Goal: Transaction & Acquisition: Purchase product/service

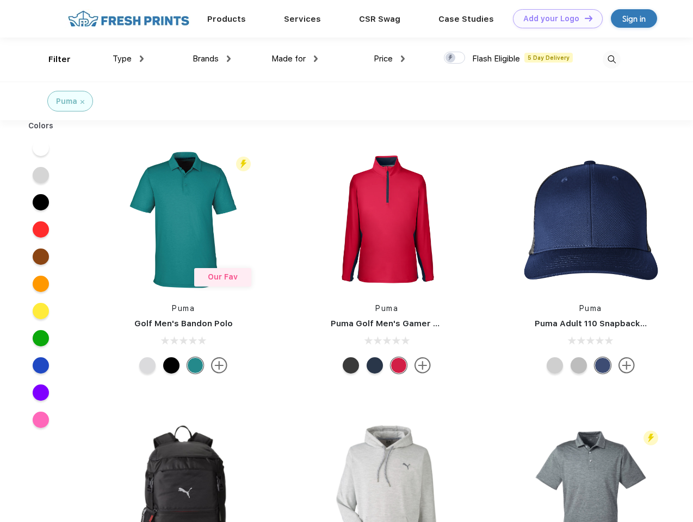
click at [554, 18] on link "Add your Logo Design Tool" at bounding box center [558, 18] width 90 height 19
click at [0, 0] on div "Design Tool" at bounding box center [0, 0] width 0 height 0
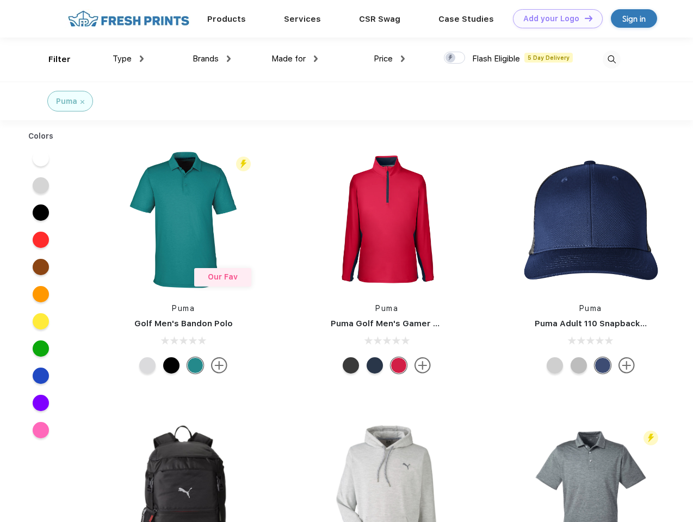
click at [583, 18] on link "Add your Logo Design Tool" at bounding box center [558, 18] width 90 height 19
click at [52, 59] on div "Filter" at bounding box center [59, 59] width 22 height 13
click at [128, 59] on span "Type" at bounding box center [122, 59] width 19 height 10
click at [212, 59] on span "Brands" at bounding box center [205, 59] width 26 height 10
click at [295, 59] on span "Made for" at bounding box center [288, 59] width 34 height 10
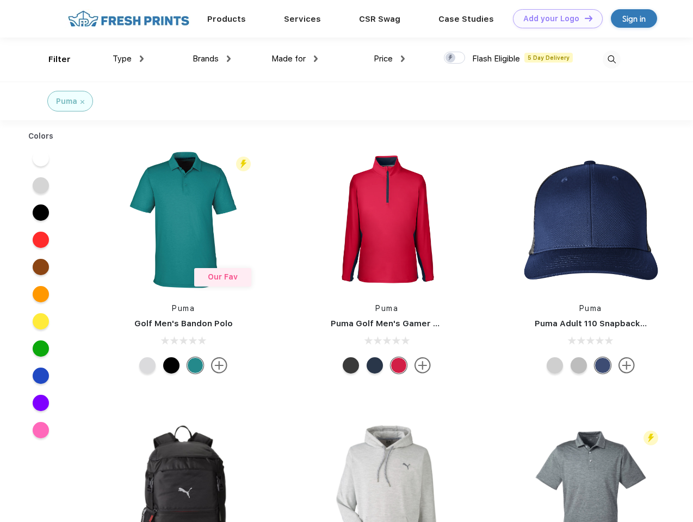
click at [389, 59] on span "Price" at bounding box center [383, 59] width 19 height 10
click at [455, 58] on div at bounding box center [454, 58] width 21 height 12
click at [451, 58] on input "checkbox" at bounding box center [447, 54] width 7 height 7
click at [611, 59] on img at bounding box center [611, 60] width 18 height 18
